Goal: Navigation & Orientation: Go to known website

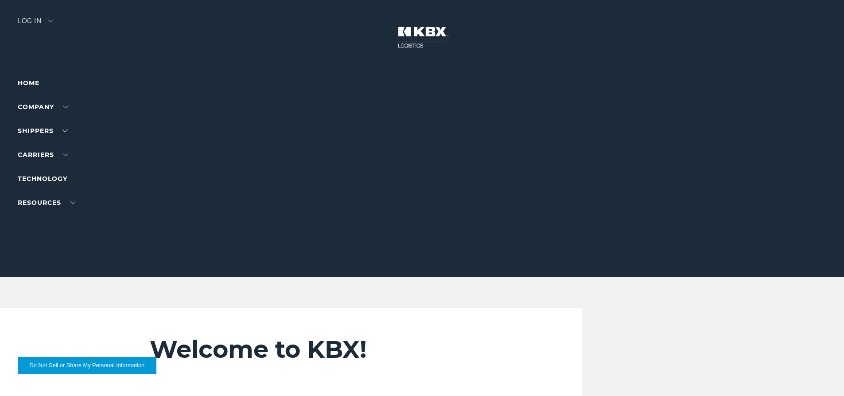
click at [43, 82] on li "Home" at bounding box center [56, 83] width 77 height 11
click at [25, 82] on link "Home" at bounding box center [29, 83] width 22 height 8
click at [26, 19] on div "Log in" at bounding box center [35, 24] width 35 height 13
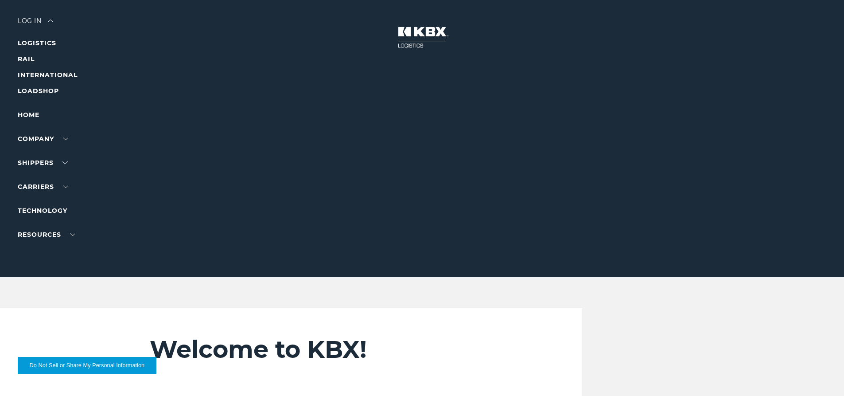
click at [32, 52] on ul "LOGISTICS RAIL INTERNATIONAL LOADSHOP" at bounding box center [56, 67] width 77 height 58
click at [26, 57] on link "RAIL" at bounding box center [26, 59] width 17 height 8
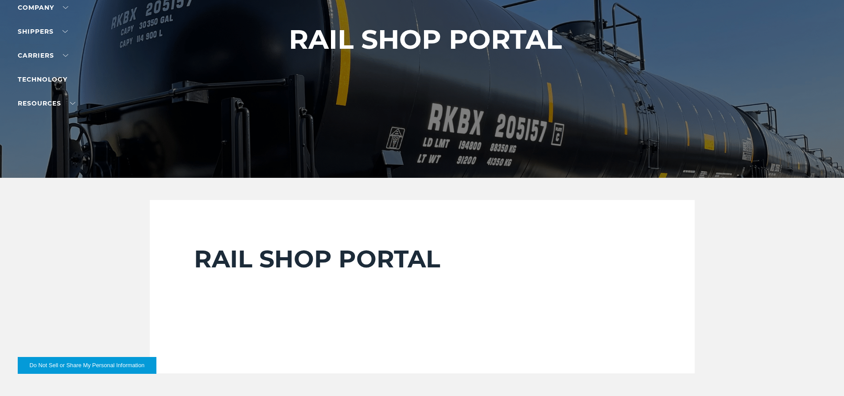
scroll to position [222, 0]
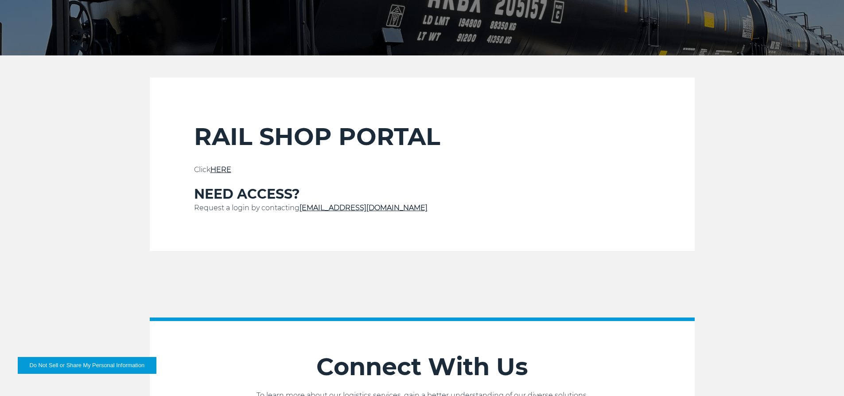
click at [222, 171] on link "HERE" at bounding box center [221, 169] width 21 height 8
